Goal: Task Accomplishment & Management: Complete application form

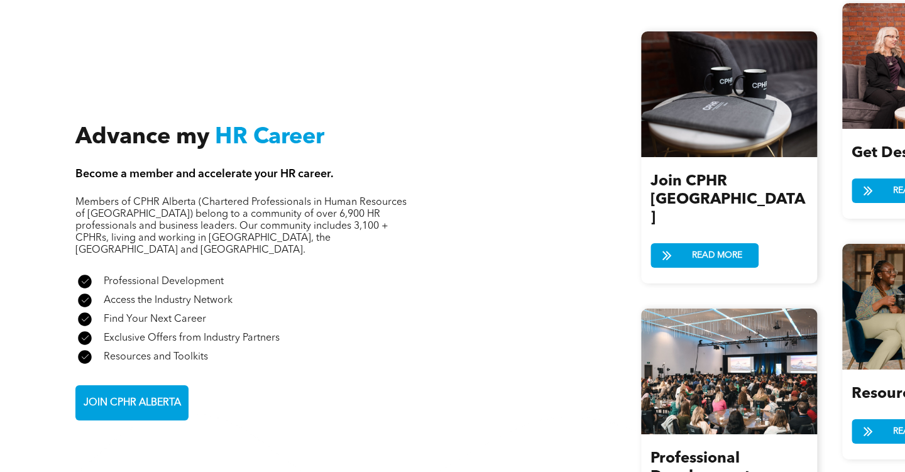
scroll to position [1474, 0]
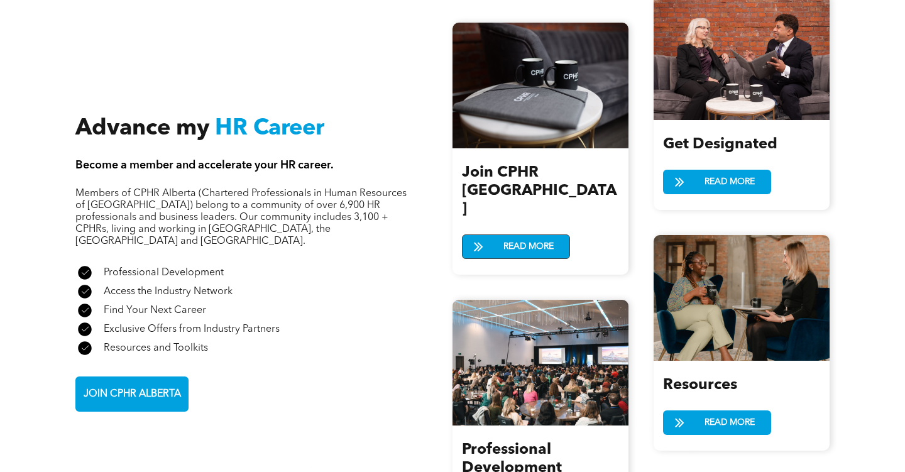
click at [532, 235] on span "READ MORE" at bounding box center [528, 246] width 59 height 23
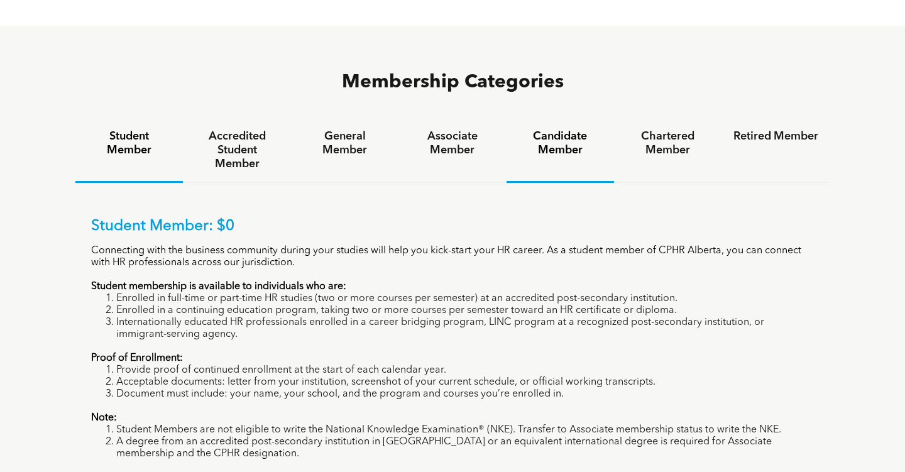
scroll to position [794, 0]
click at [452, 130] on h4 "Associate Member" at bounding box center [452, 144] width 85 height 28
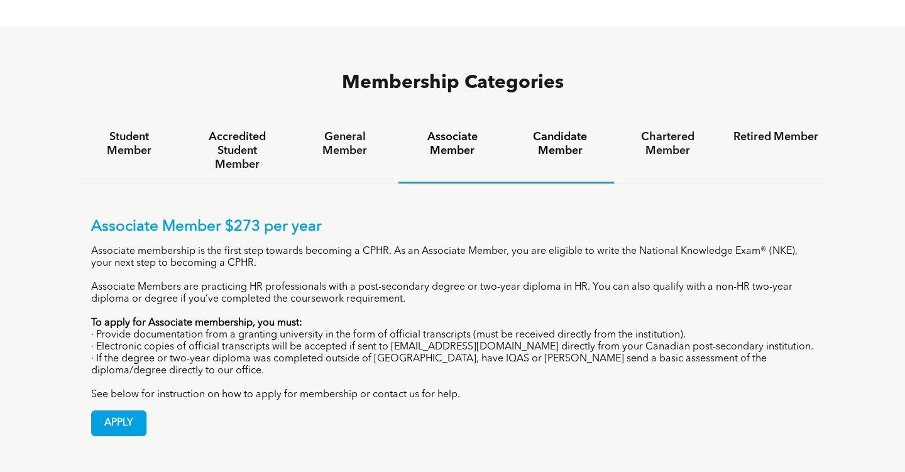
click at [571, 130] on h4 "Candidate Member" at bounding box center [560, 144] width 85 height 28
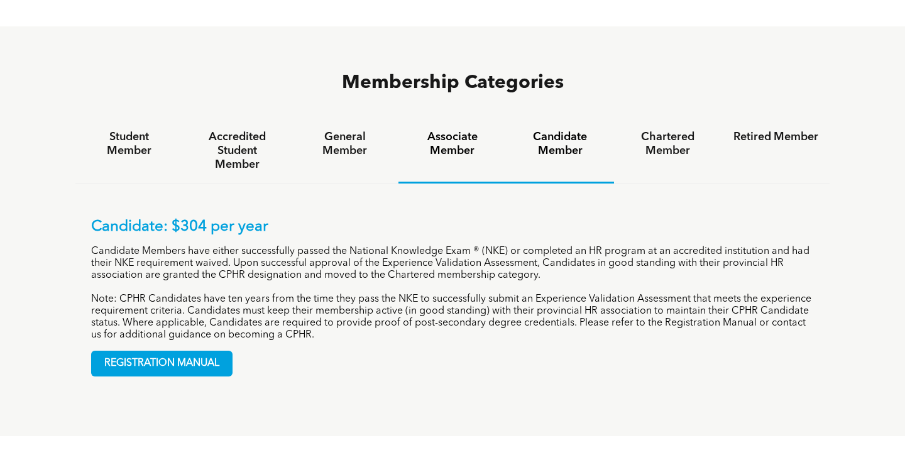
click at [462, 130] on h4 "Associate Member" at bounding box center [452, 144] width 85 height 28
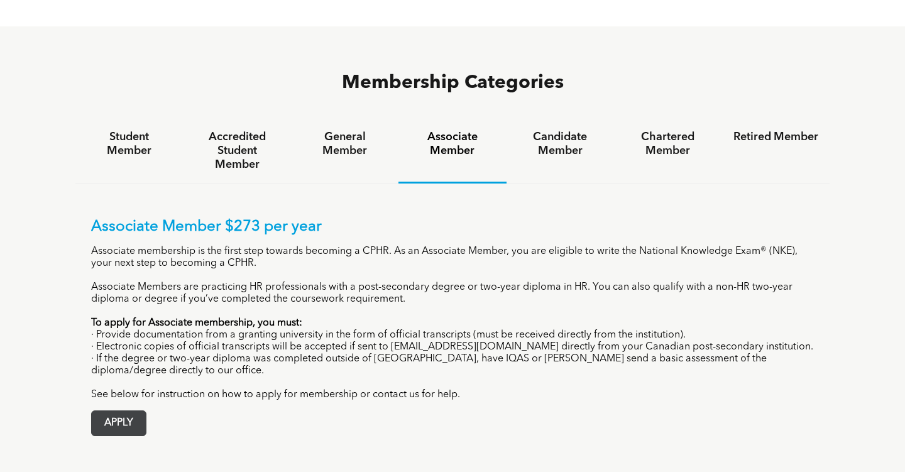
click at [128, 411] on span "APPLY" at bounding box center [119, 423] width 54 height 25
